Goal: Task Accomplishment & Management: Manage account settings

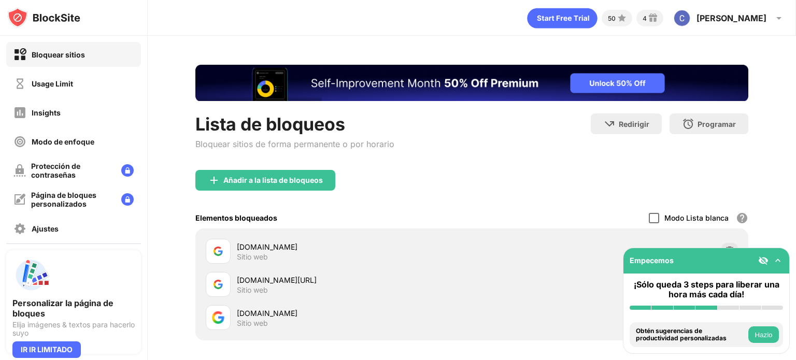
click at [648, 214] on div at bounding box center [653, 218] width 10 height 10
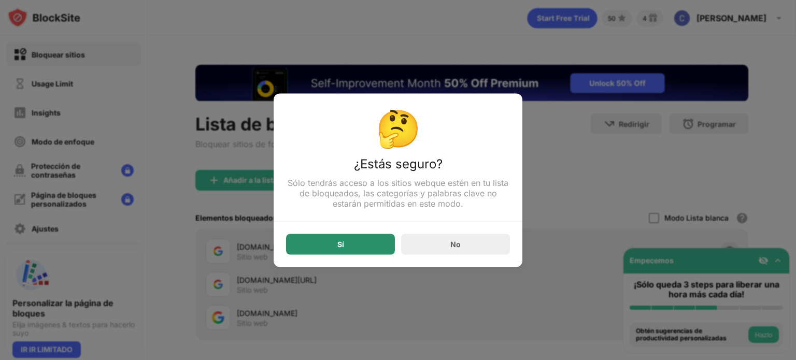
click at [336, 246] on div "Sí" at bounding box center [340, 244] width 109 height 21
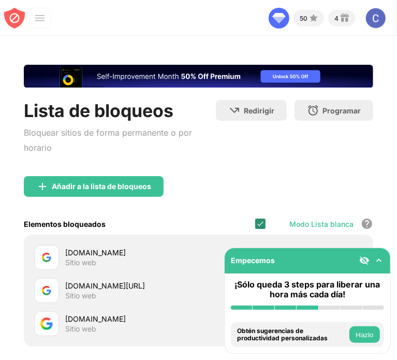
click at [256, 220] on img at bounding box center [260, 224] width 8 height 8
